Goal: Information Seeking & Learning: Learn about a topic

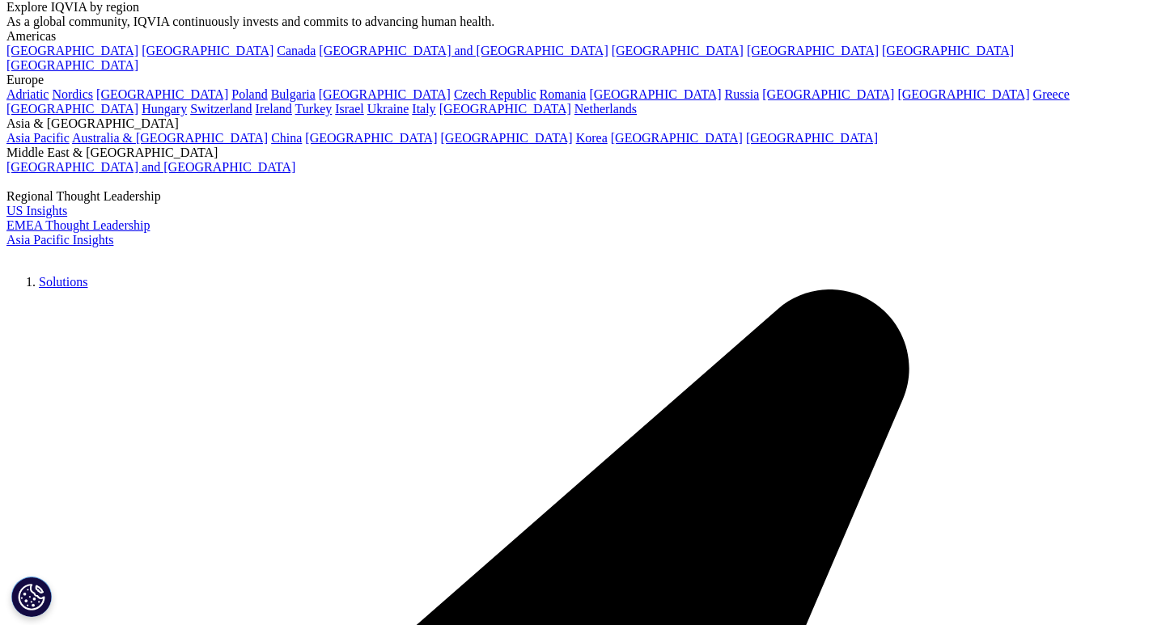
scroll to position [164, 0]
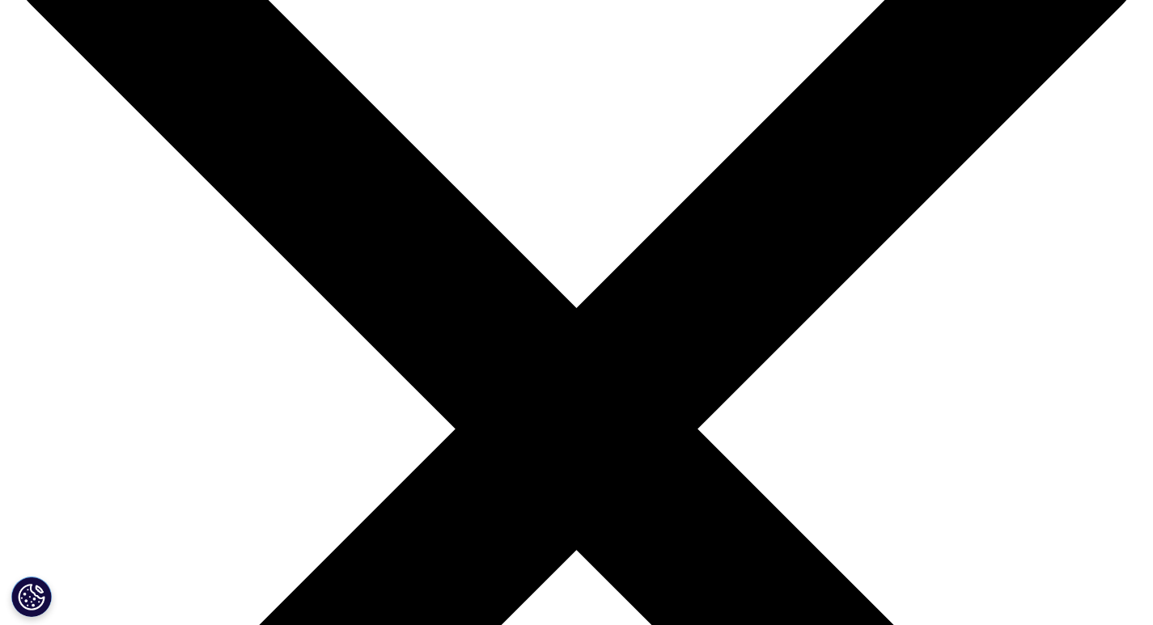
type input "medicare"
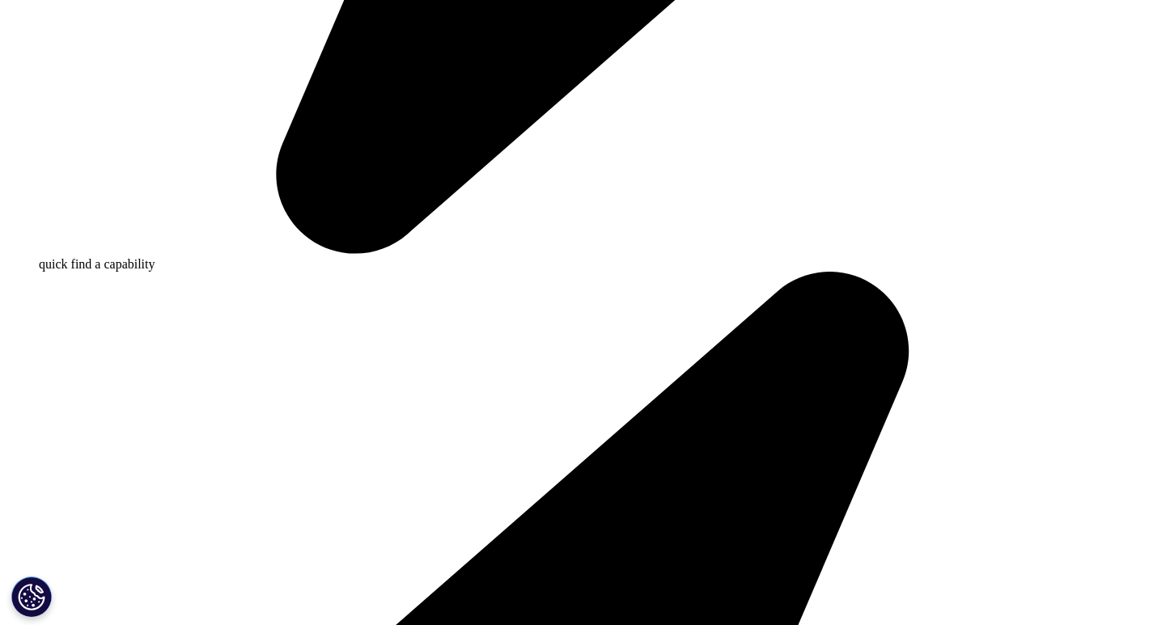
scroll to position [1375, 0]
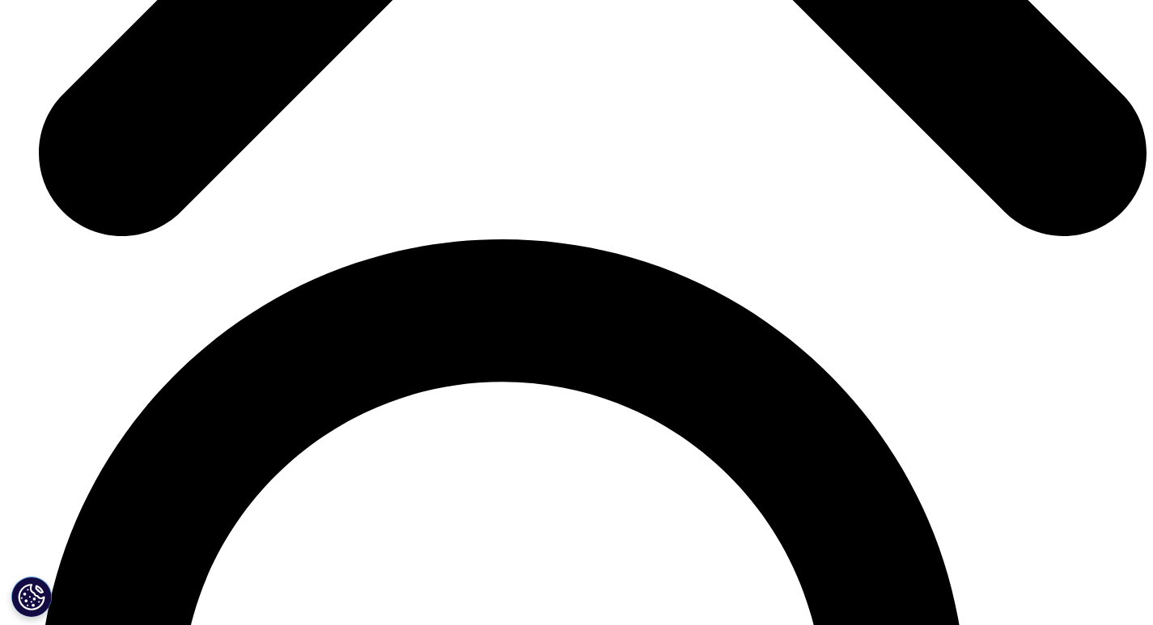
scroll to position [5986, 0]
